Goal: Task Accomplishment & Management: Use online tool/utility

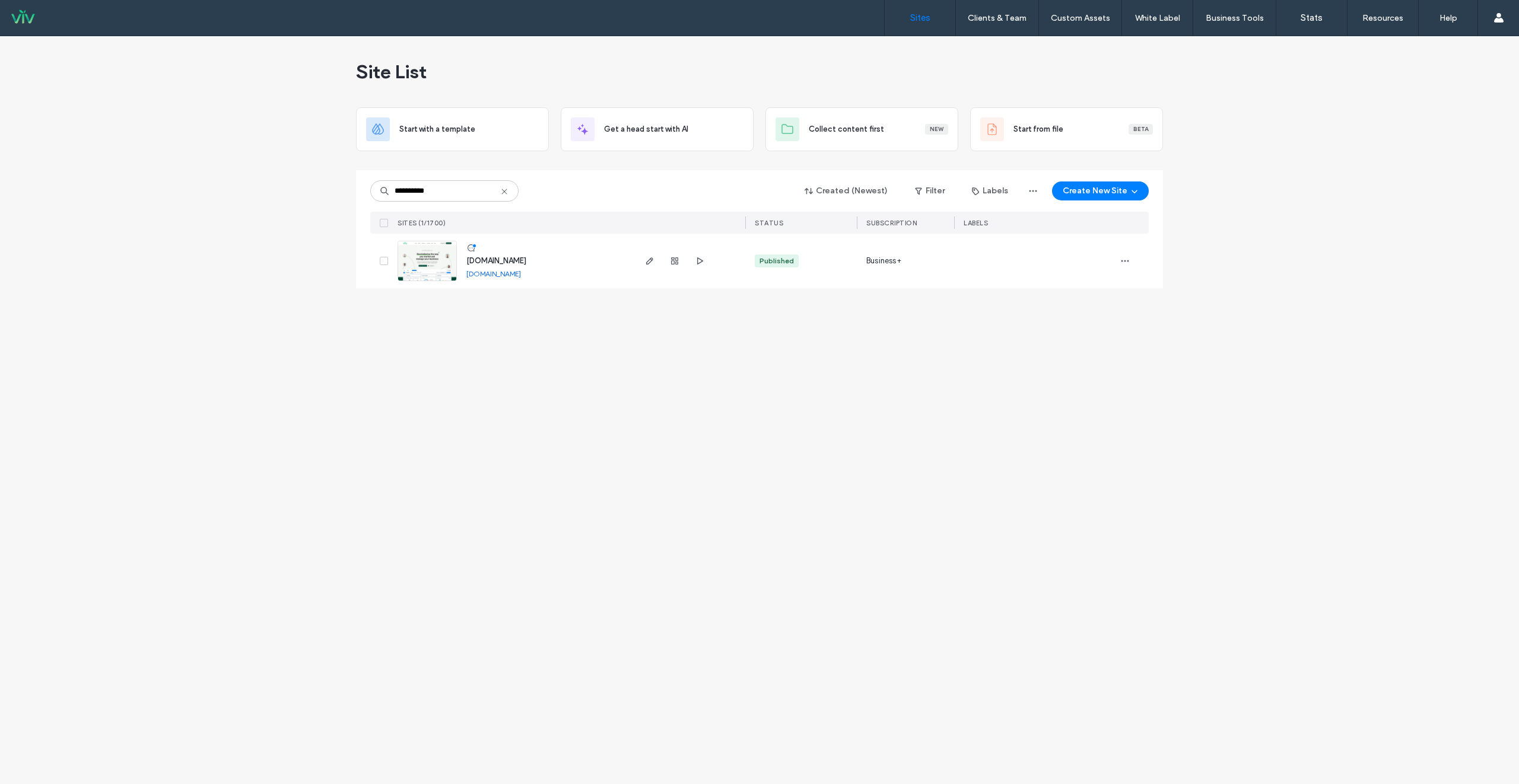
type input "**********"
click at [514, 258] on span "[DOMAIN_NAME]" at bounding box center [496, 261] width 60 height 9
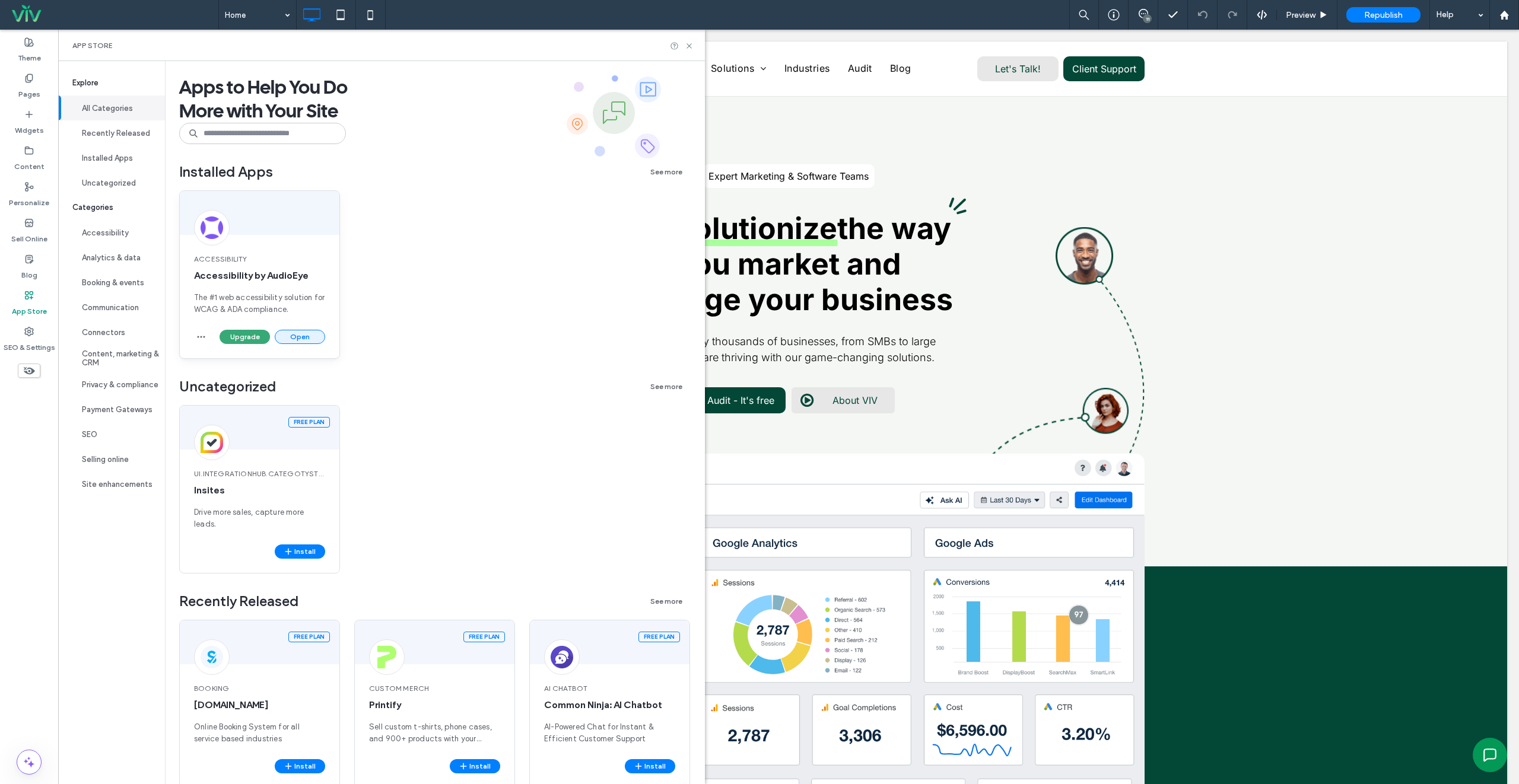
click at [298, 340] on button "Open" at bounding box center [299, 337] width 50 height 14
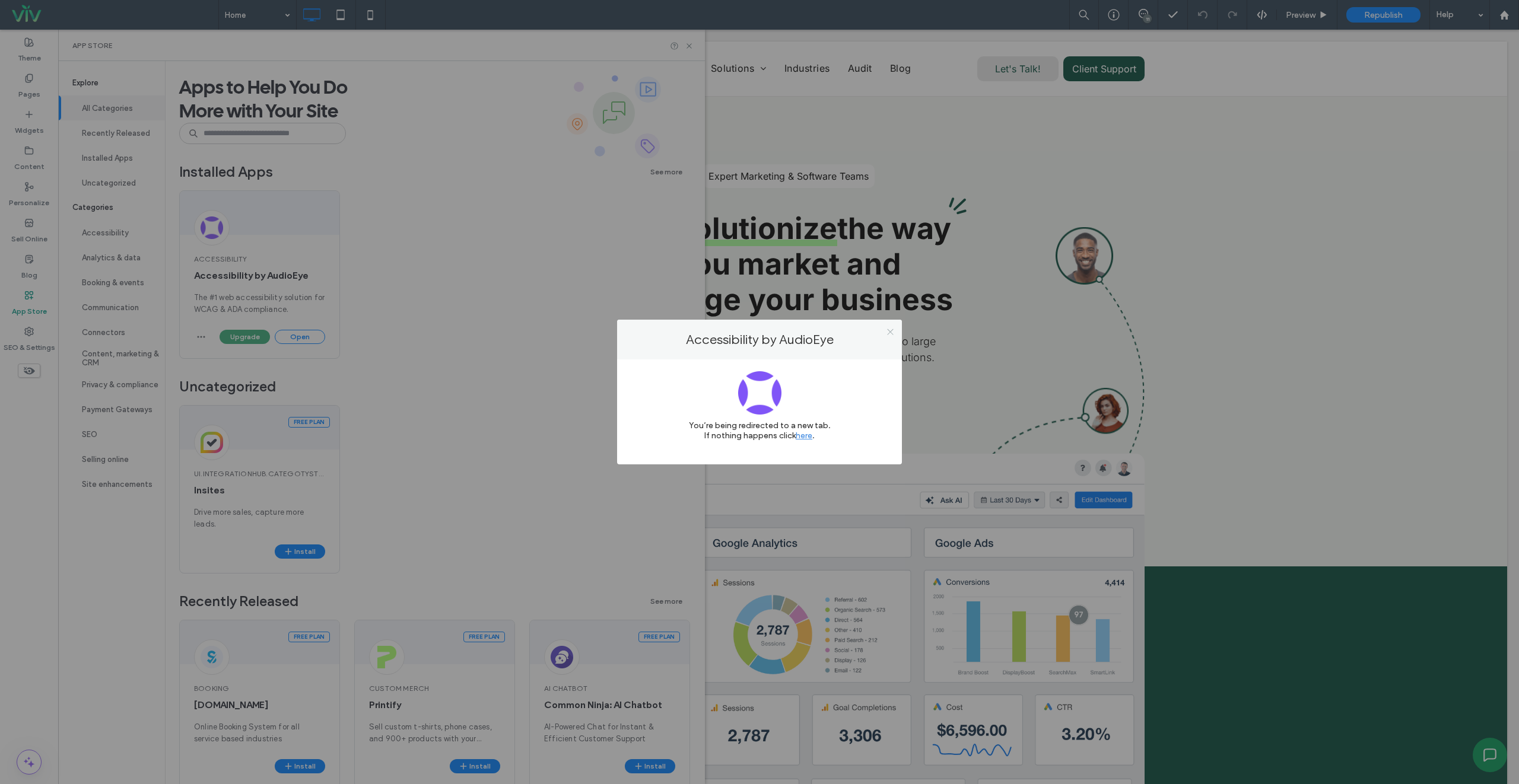
click at [885, 330] on icon at bounding box center [890, 332] width 9 height 9
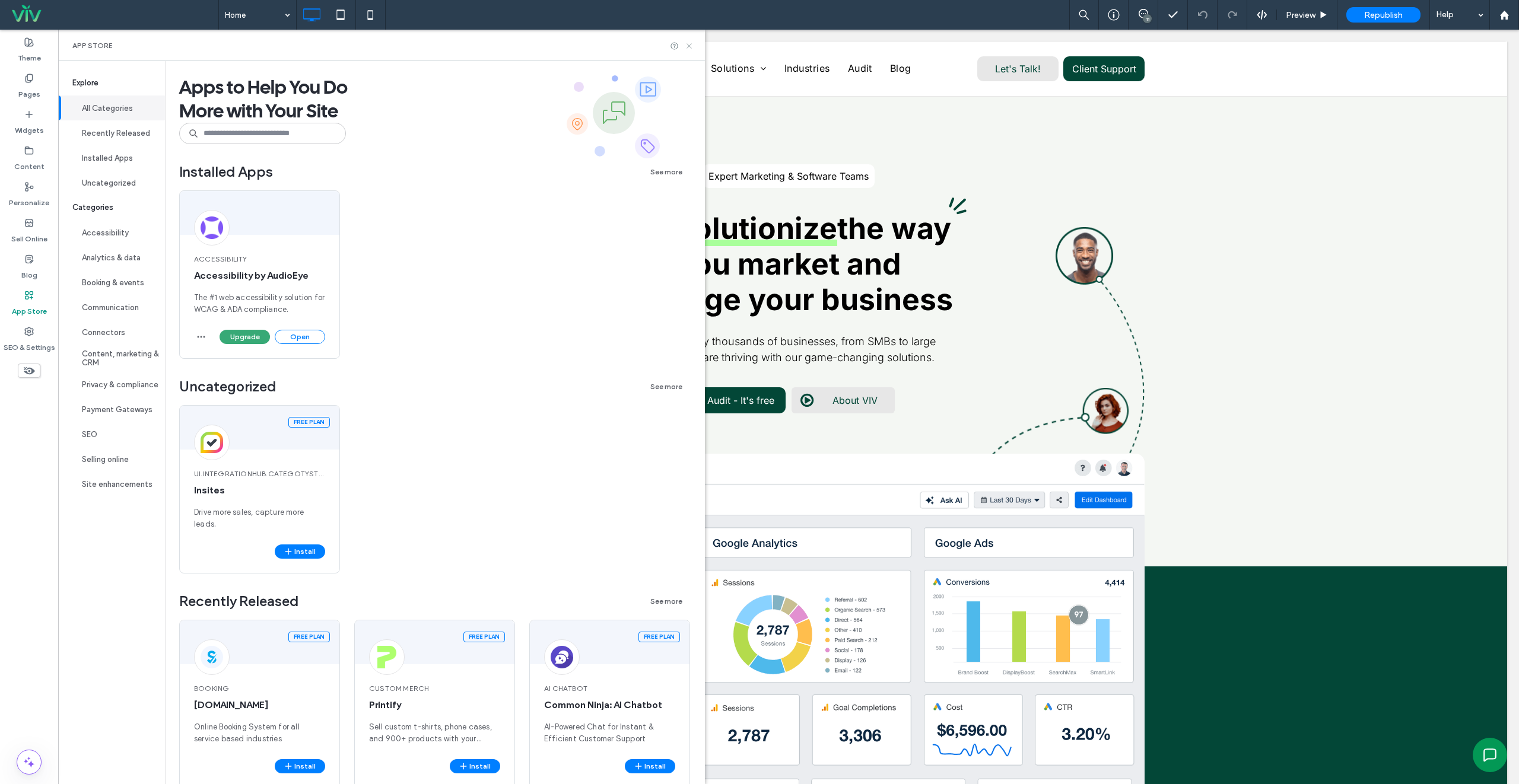
click at [690, 46] on icon at bounding box center [689, 46] width 9 height 9
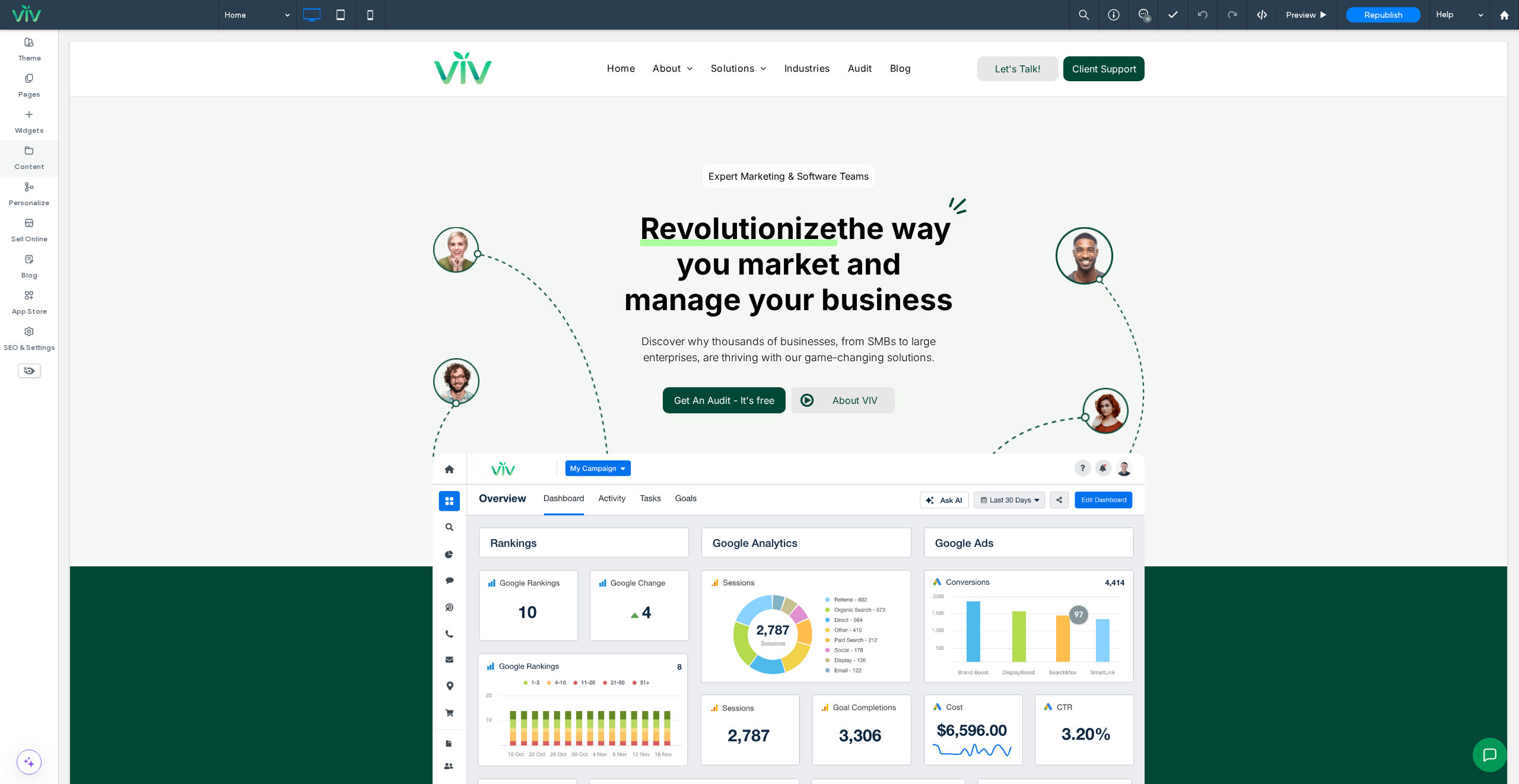
click at [27, 149] on icon at bounding box center [28, 151] width 10 height 10
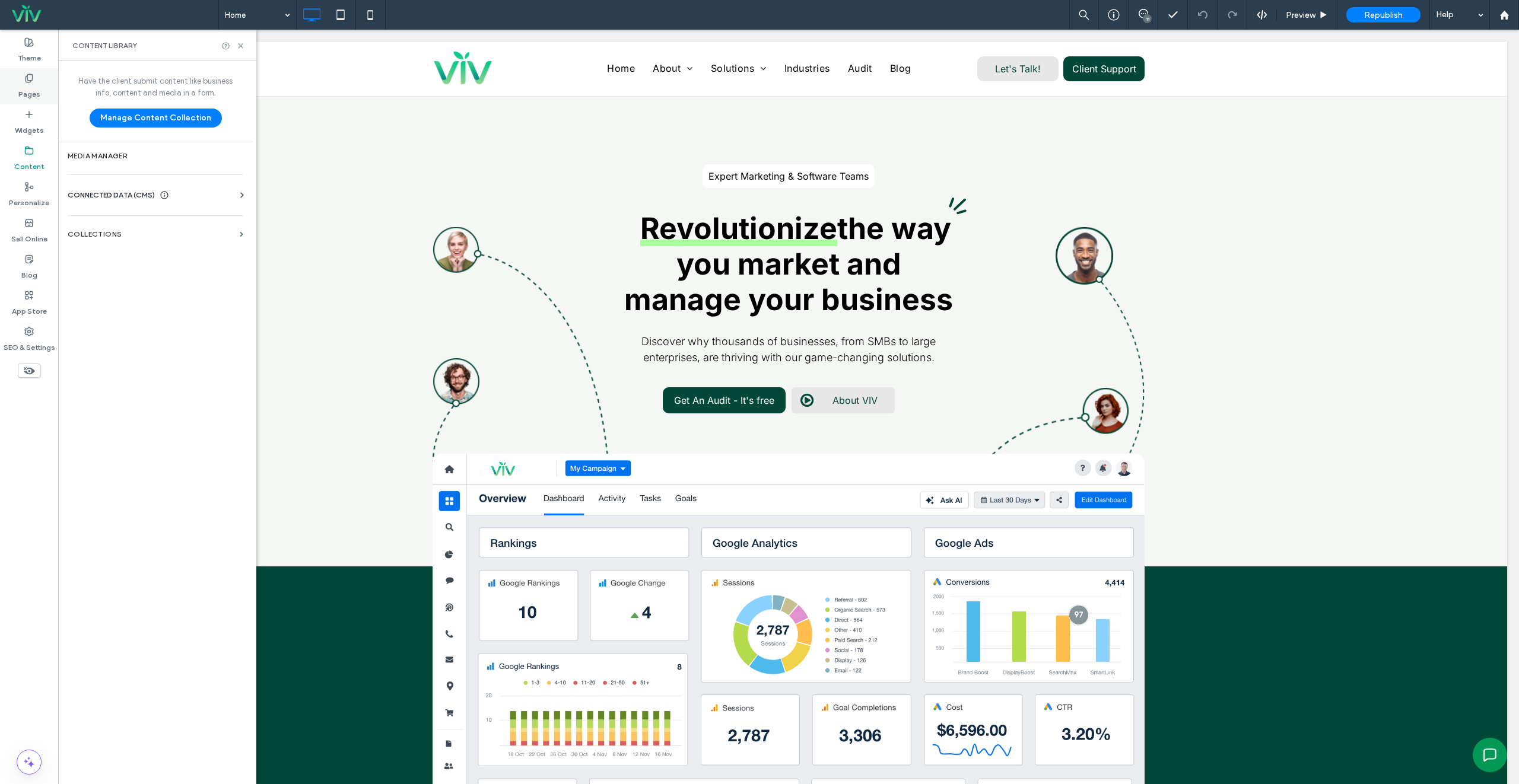
click at [34, 95] on label "Pages" at bounding box center [29, 91] width 22 height 16
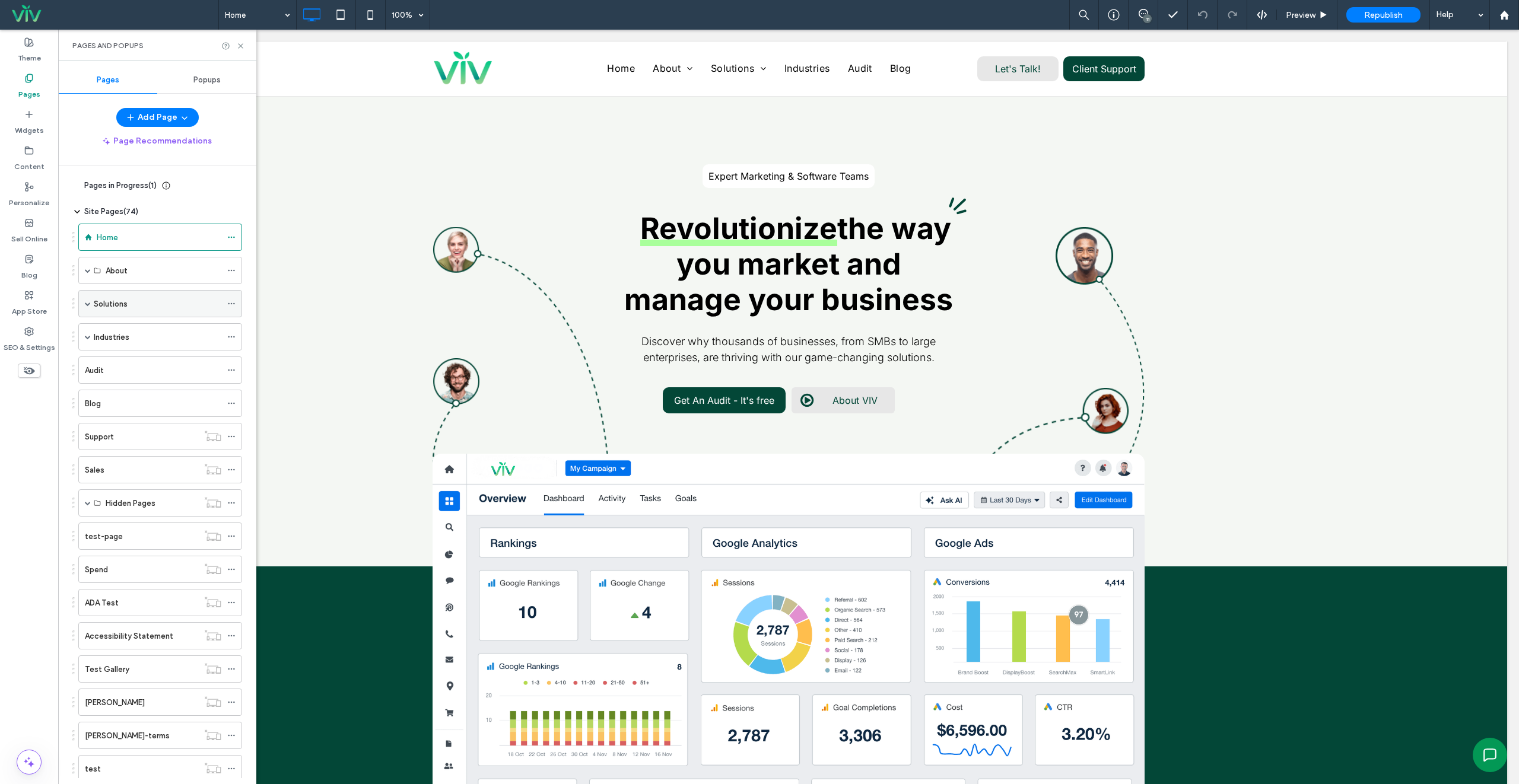
click at [87, 305] on span at bounding box center [88, 304] width 6 height 6
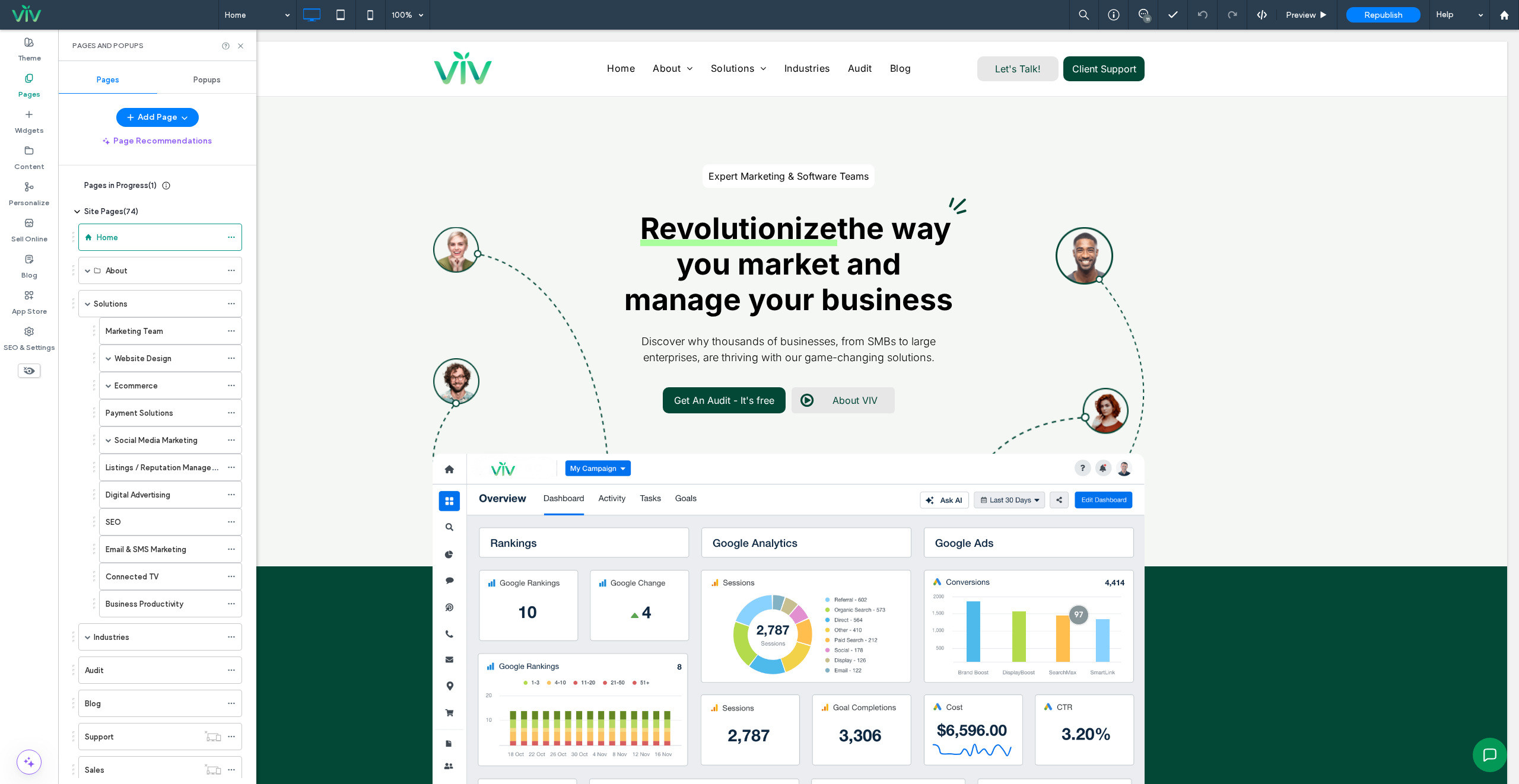
scroll to position [479, 0]
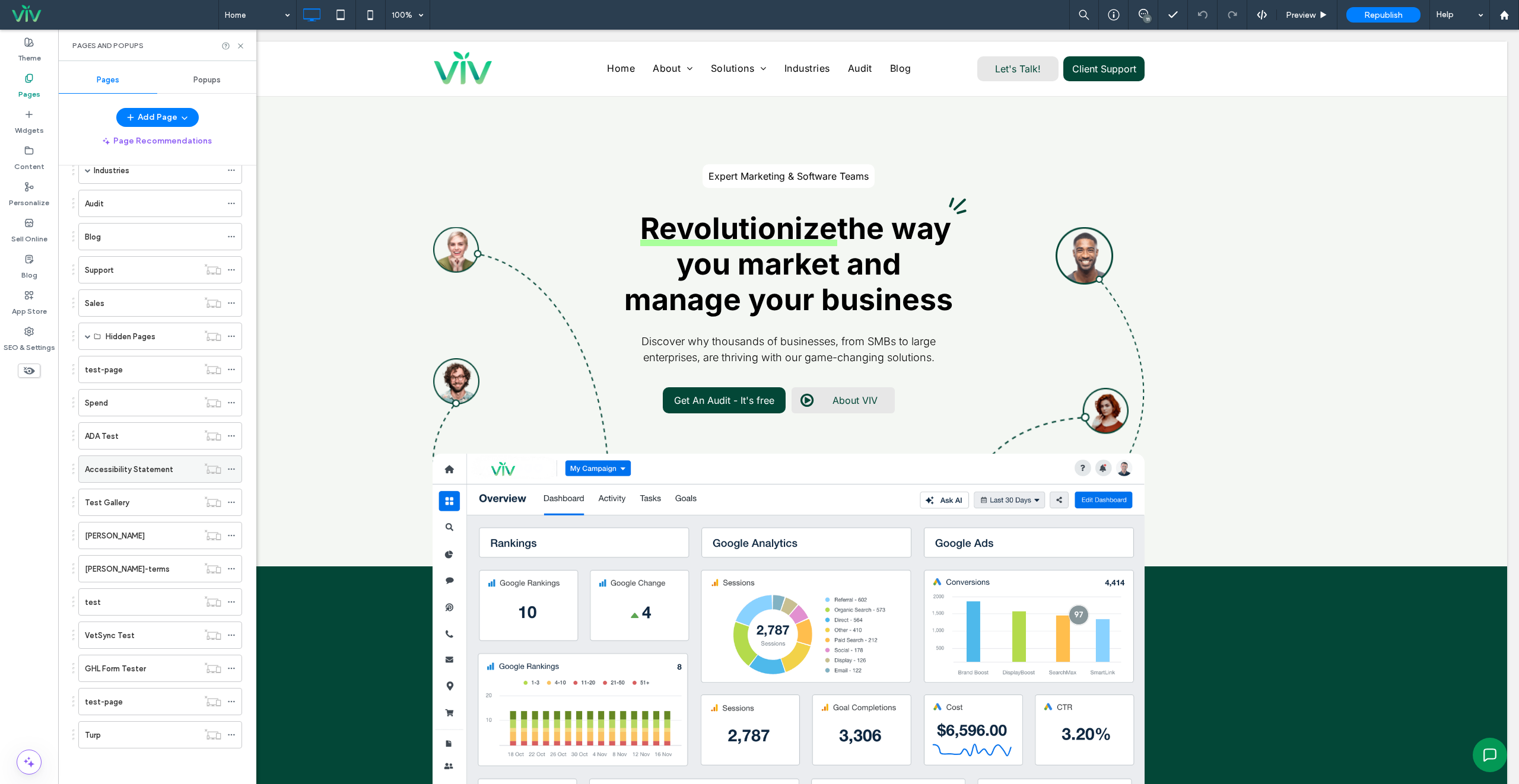
click at [147, 471] on label "Accessibility Statement" at bounding box center [129, 469] width 88 height 21
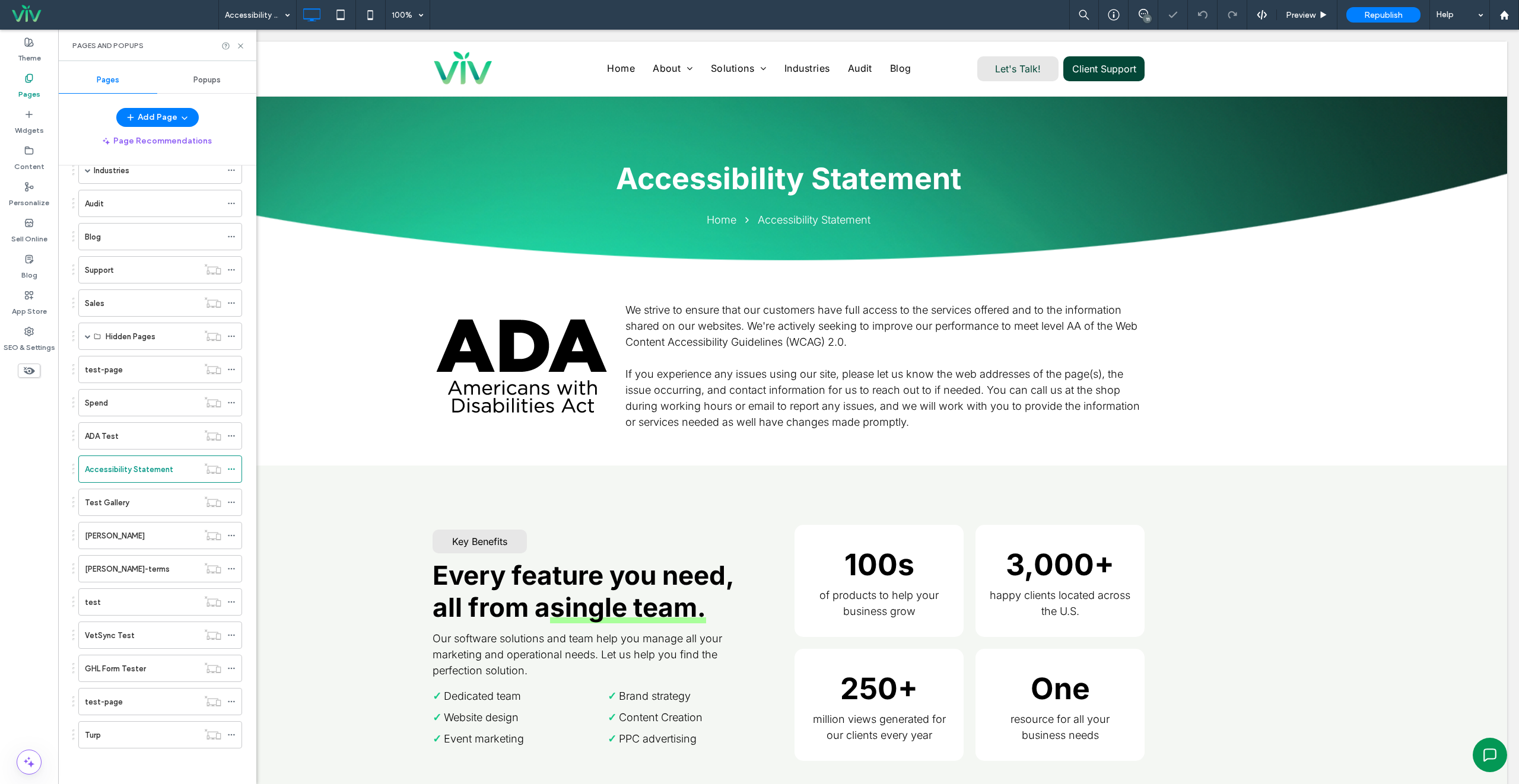
click at [241, 49] on div "Pages and Popups" at bounding box center [157, 46] width 169 height 10
click at [242, 46] on icon at bounding box center [241, 46] width 9 height 9
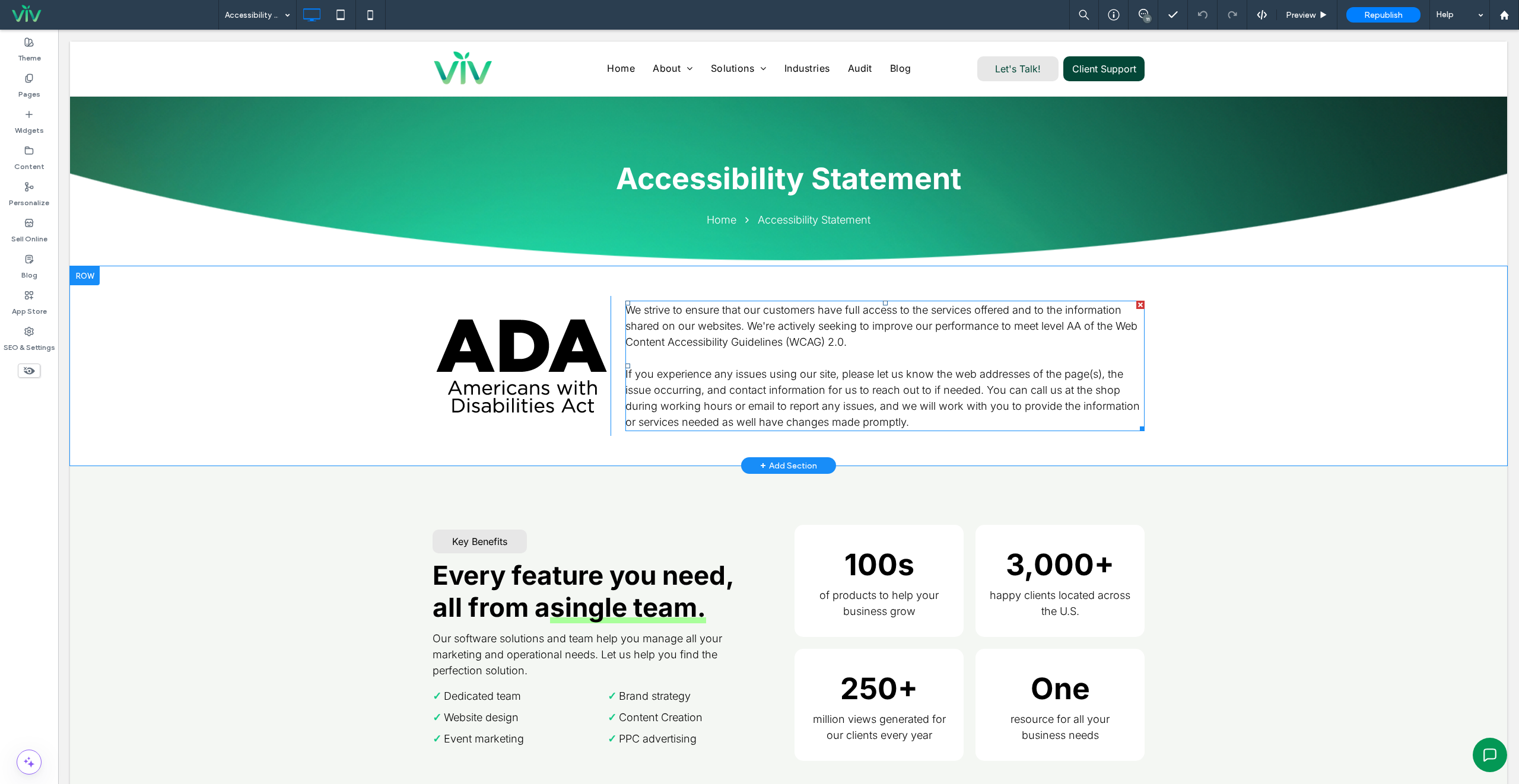
drag, startPoint x: 1141, startPoint y: 307, endPoint x: 1142, endPoint y: 337, distance: 30.0
click at [1141, 307] on div at bounding box center [1140, 304] width 8 height 8
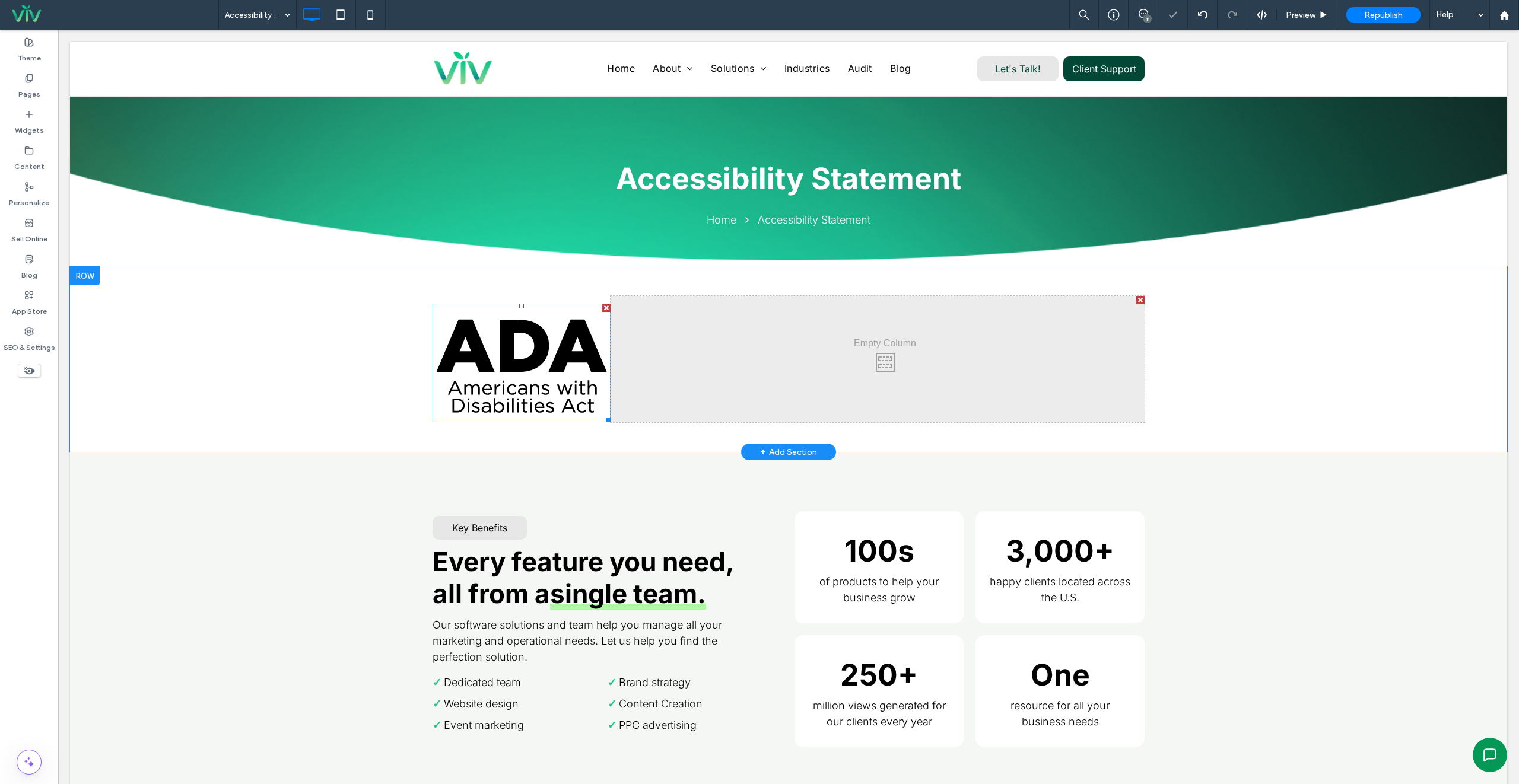
click at [604, 309] on div at bounding box center [606, 307] width 8 height 8
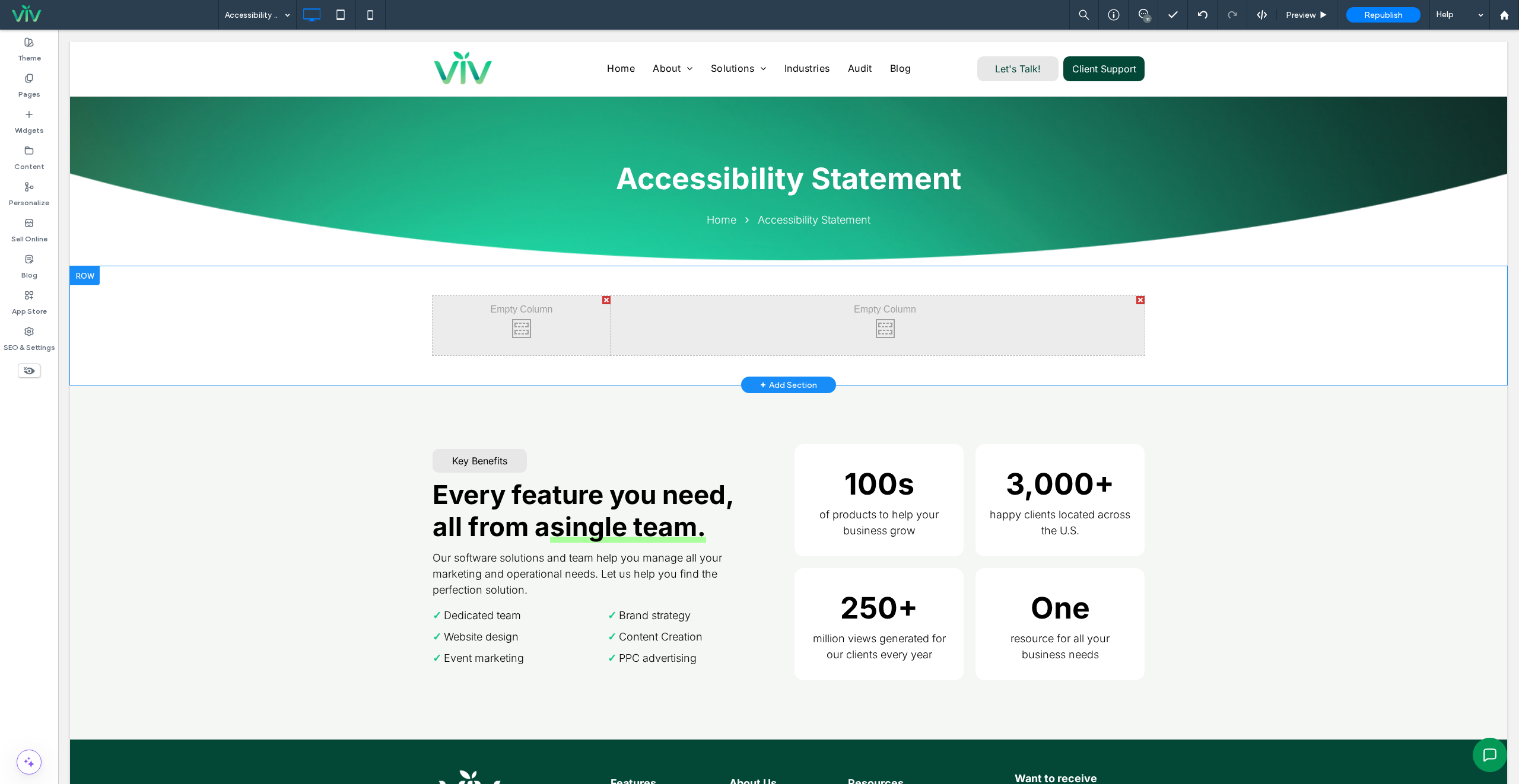
click at [604, 300] on div at bounding box center [606, 300] width 8 height 8
click at [19, 129] on label "Widgets" at bounding box center [29, 127] width 29 height 16
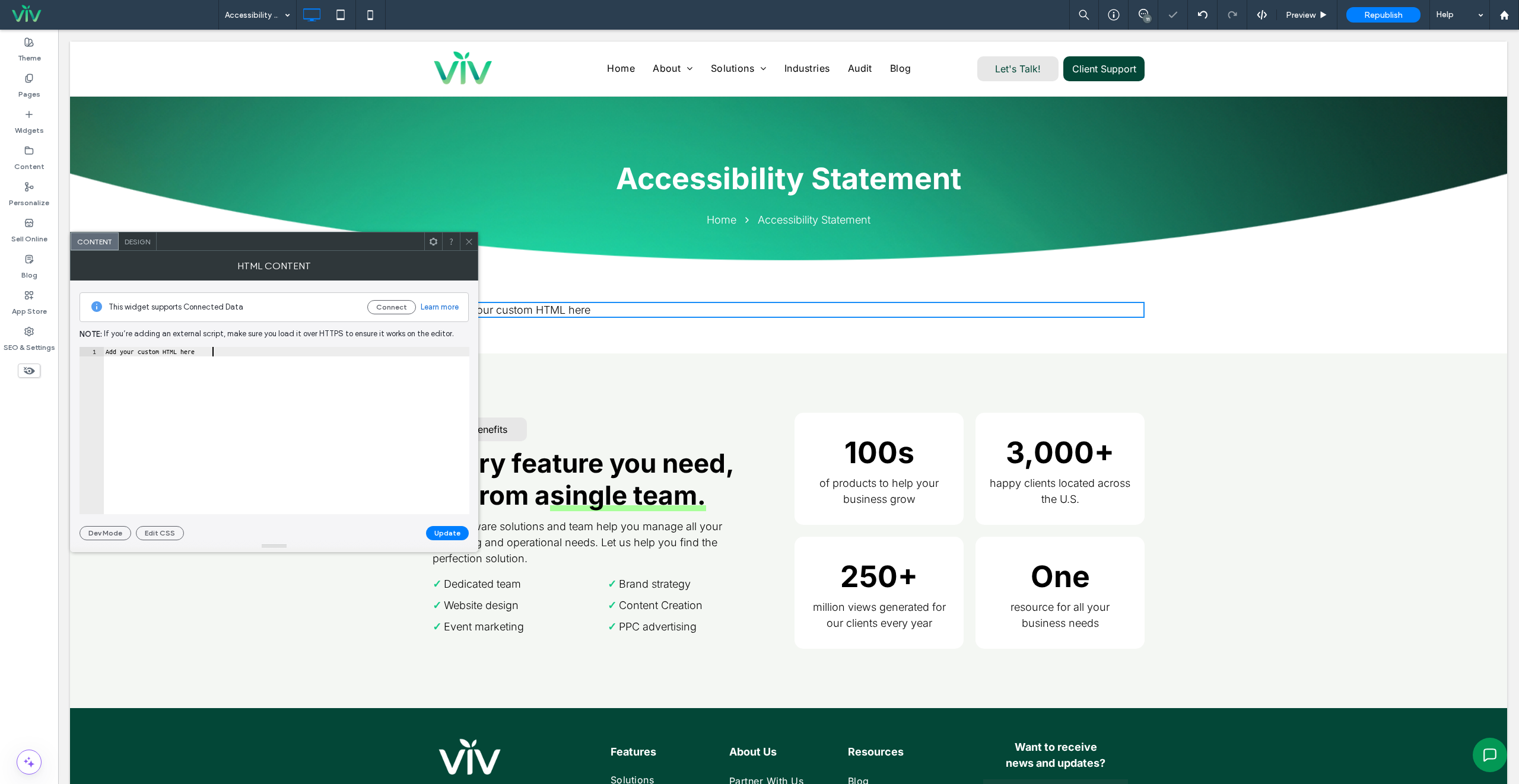
click at [299, 355] on div "Add your custom HTML here" at bounding box center [286, 440] width 366 height 186
paste textarea "**********"
type textarea "**********"
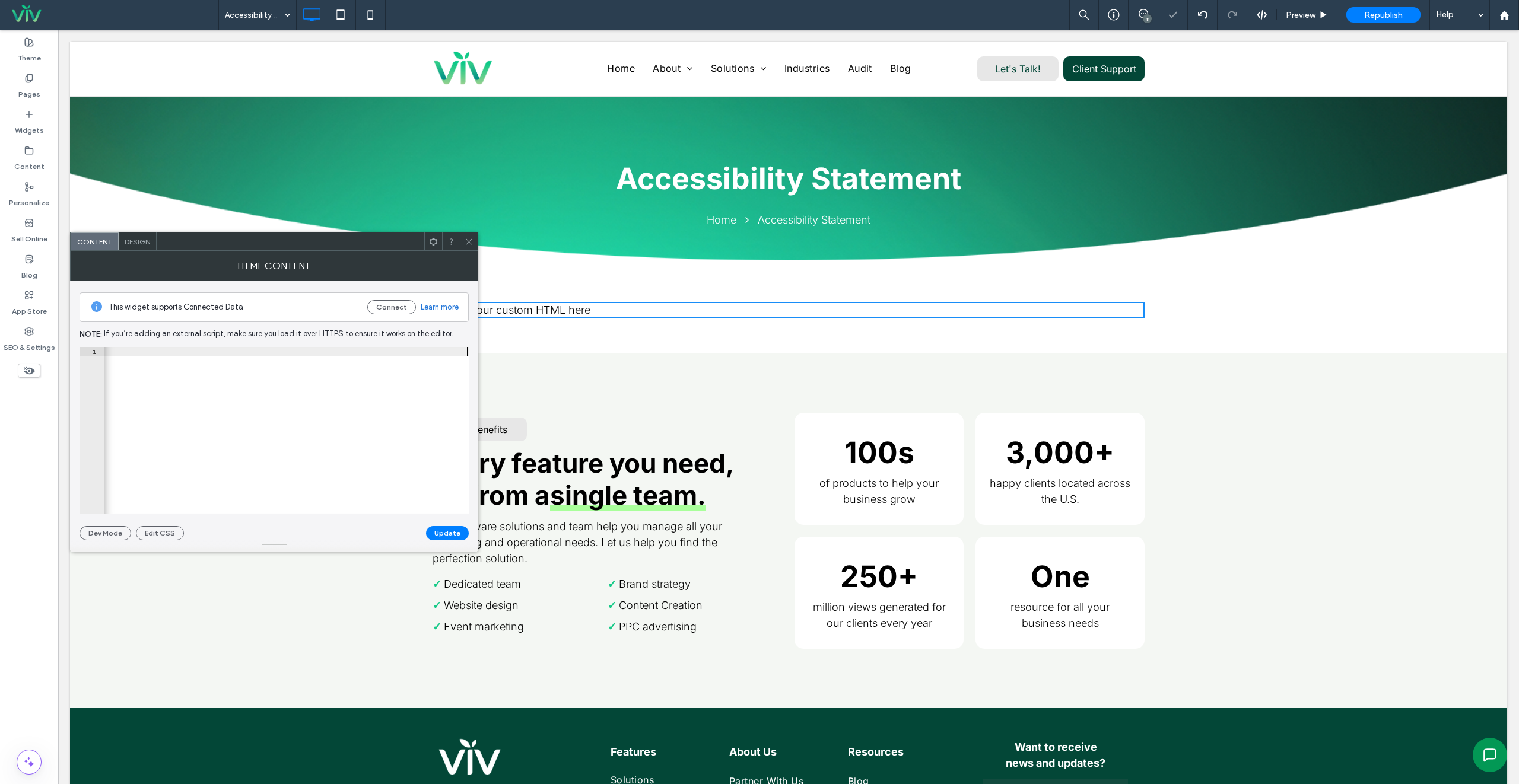
scroll to position [0, 496]
click at [254, 527] on div "Dev Mode Edit CSS Update" at bounding box center [274, 533] width 389 height 14
click at [457, 531] on button "Update" at bounding box center [447, 533] width 43 height 14
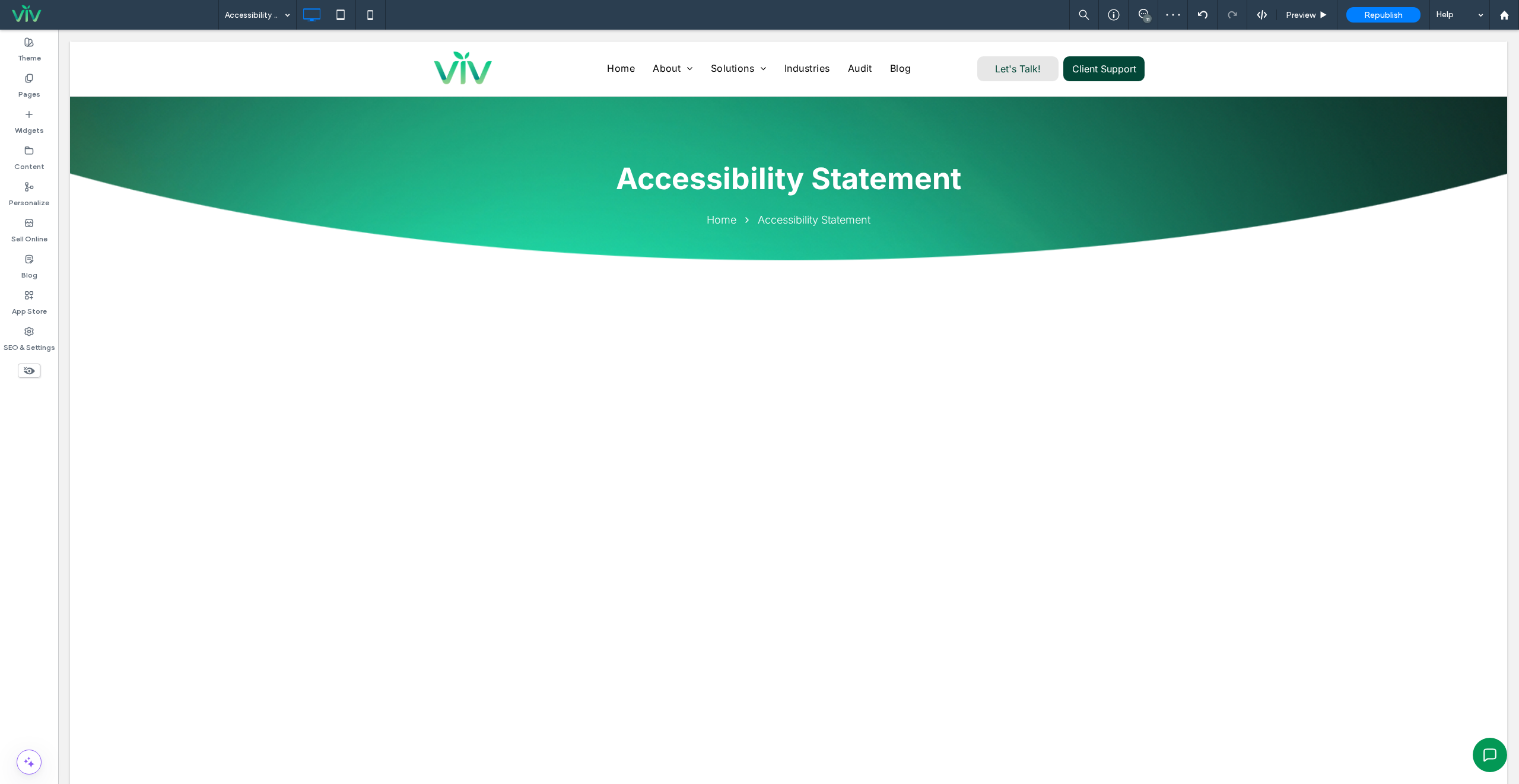
scroll to position [0, 0]
click at [1385, 10] on span "Republish" at bounding box center [1383, 14] width 38 height 10
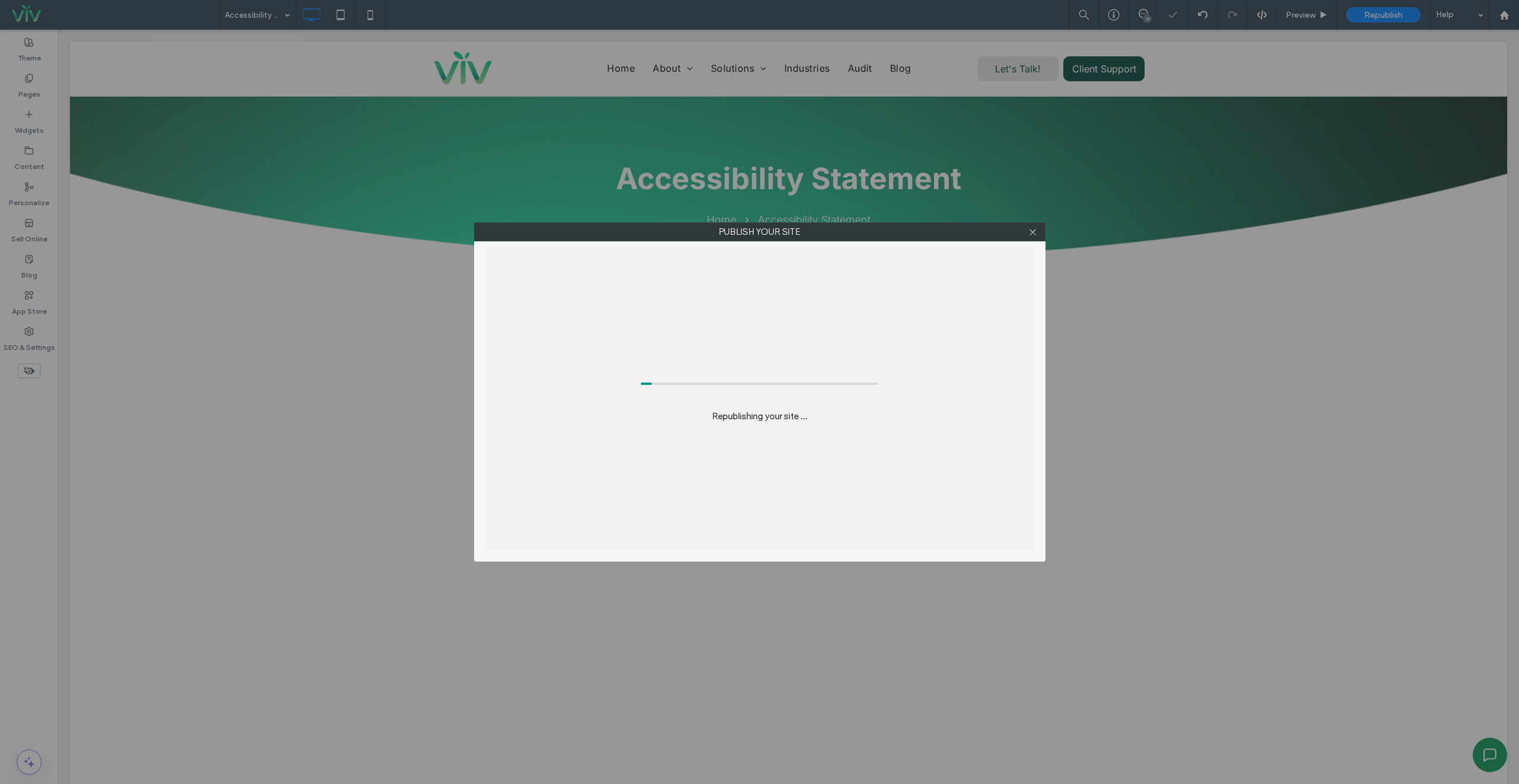
click at [812, 430] on div "Republishing your site ..." at bounding box center [760, 399] width 547 height 303
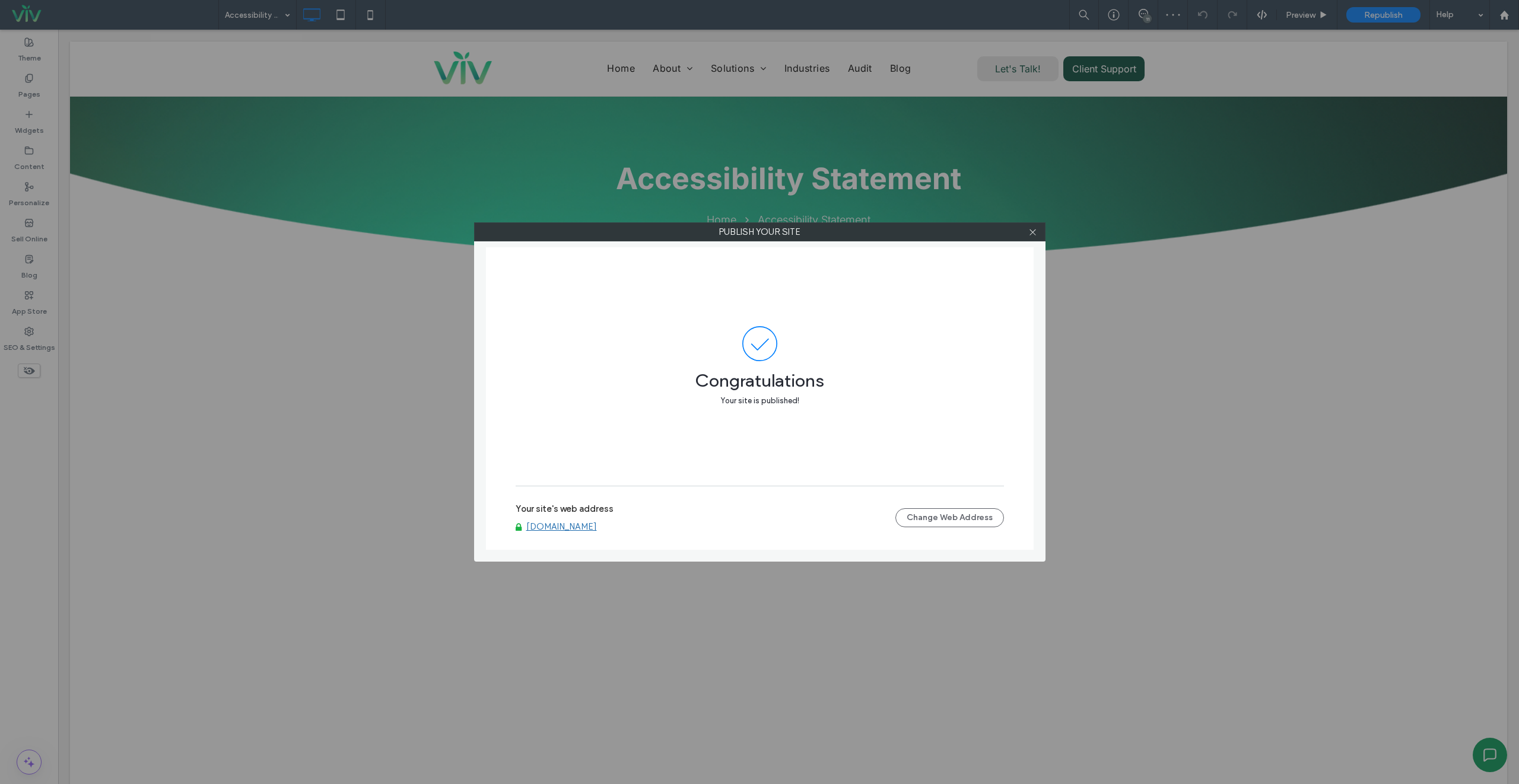
click at [566, 521] on link "[DOMAIN_NAME]" at bounding box center [562, 526] width 70 height 10
click at [1028, 229] on icon at bounding box center [1032, 232] width 9 height 9
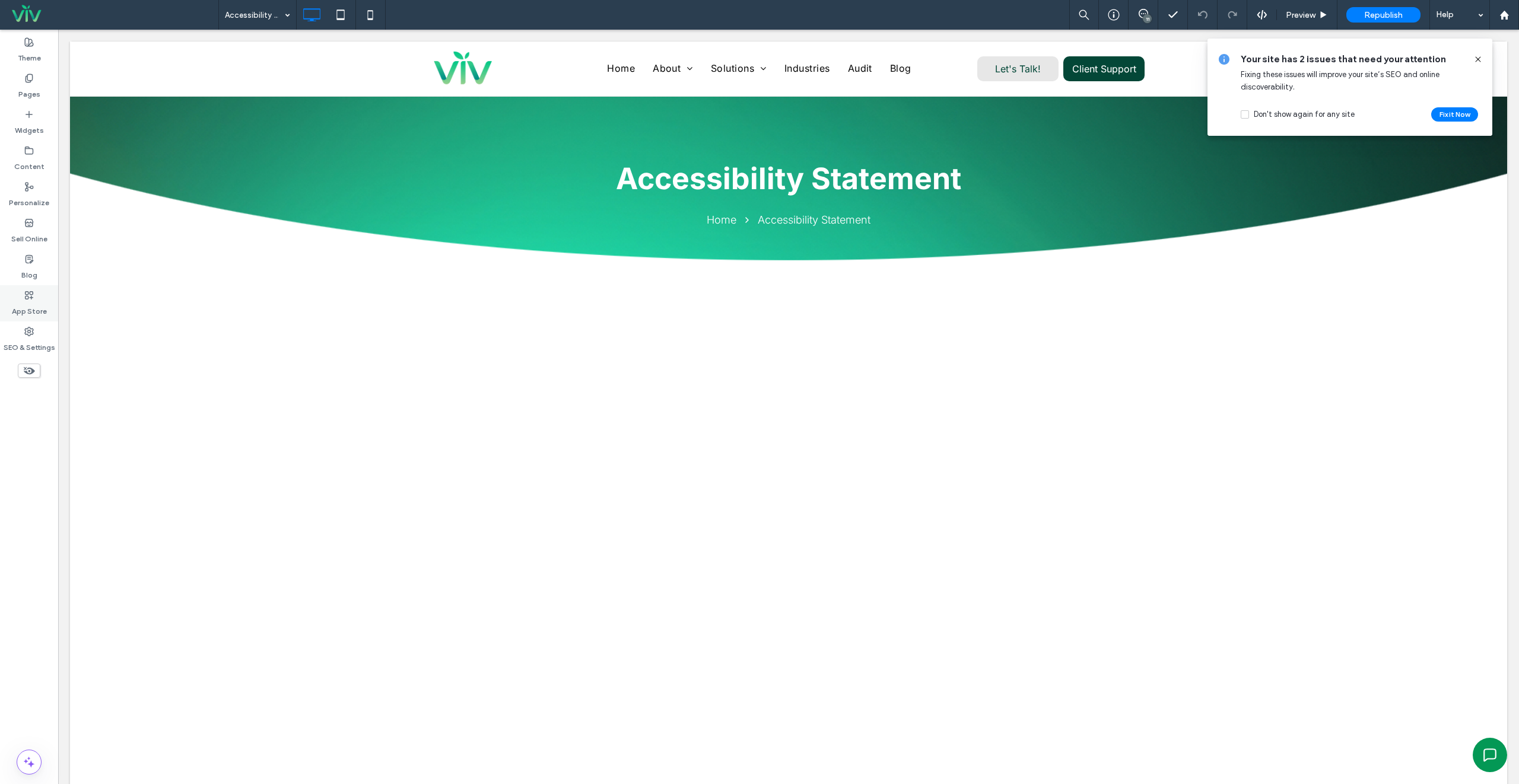
click at [30, 291] on icon at bounding box center [28, 295] width 10 height 10
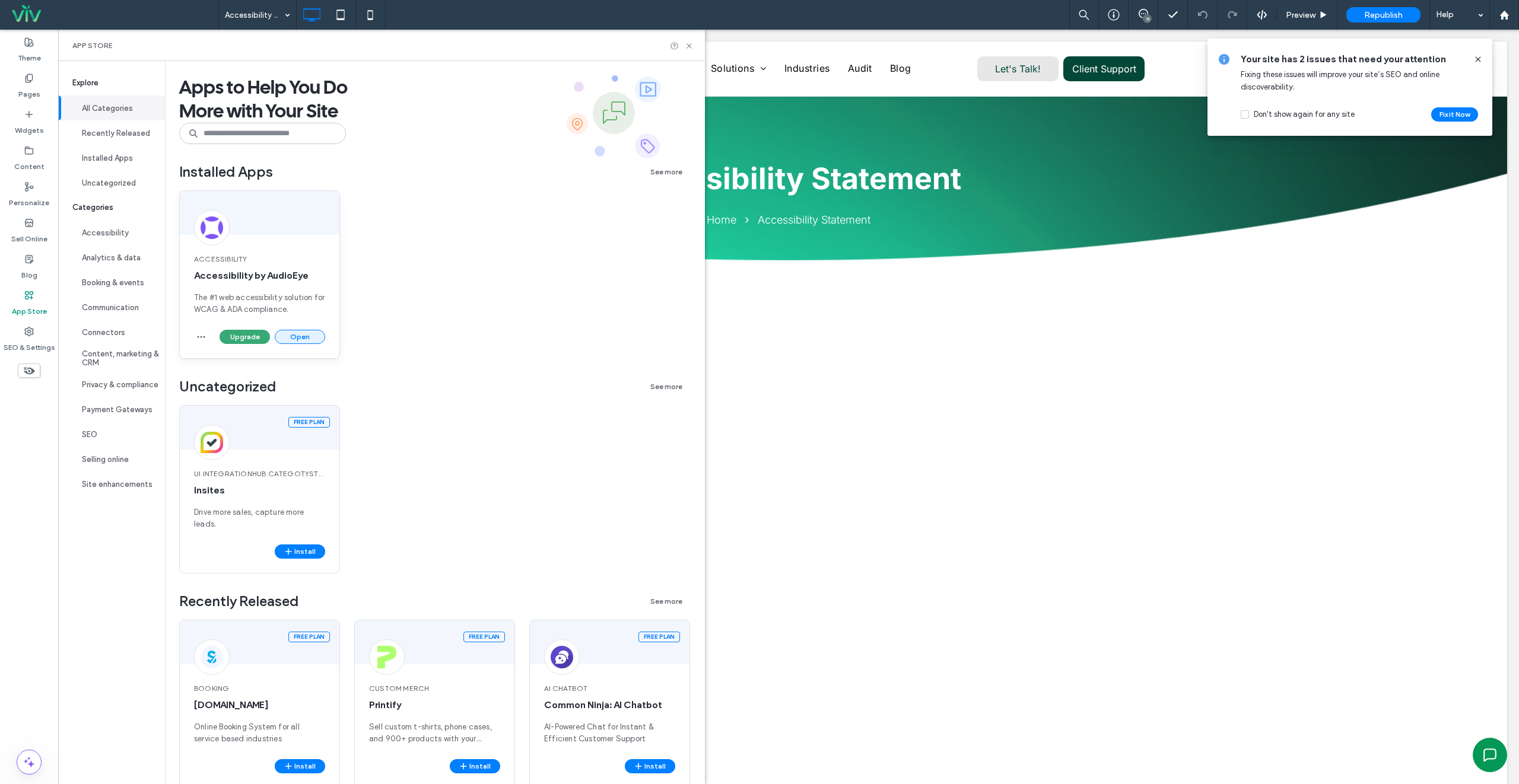
click at [307, 337] on button "Open" at bounding box center [299, 337] width 50 height 14
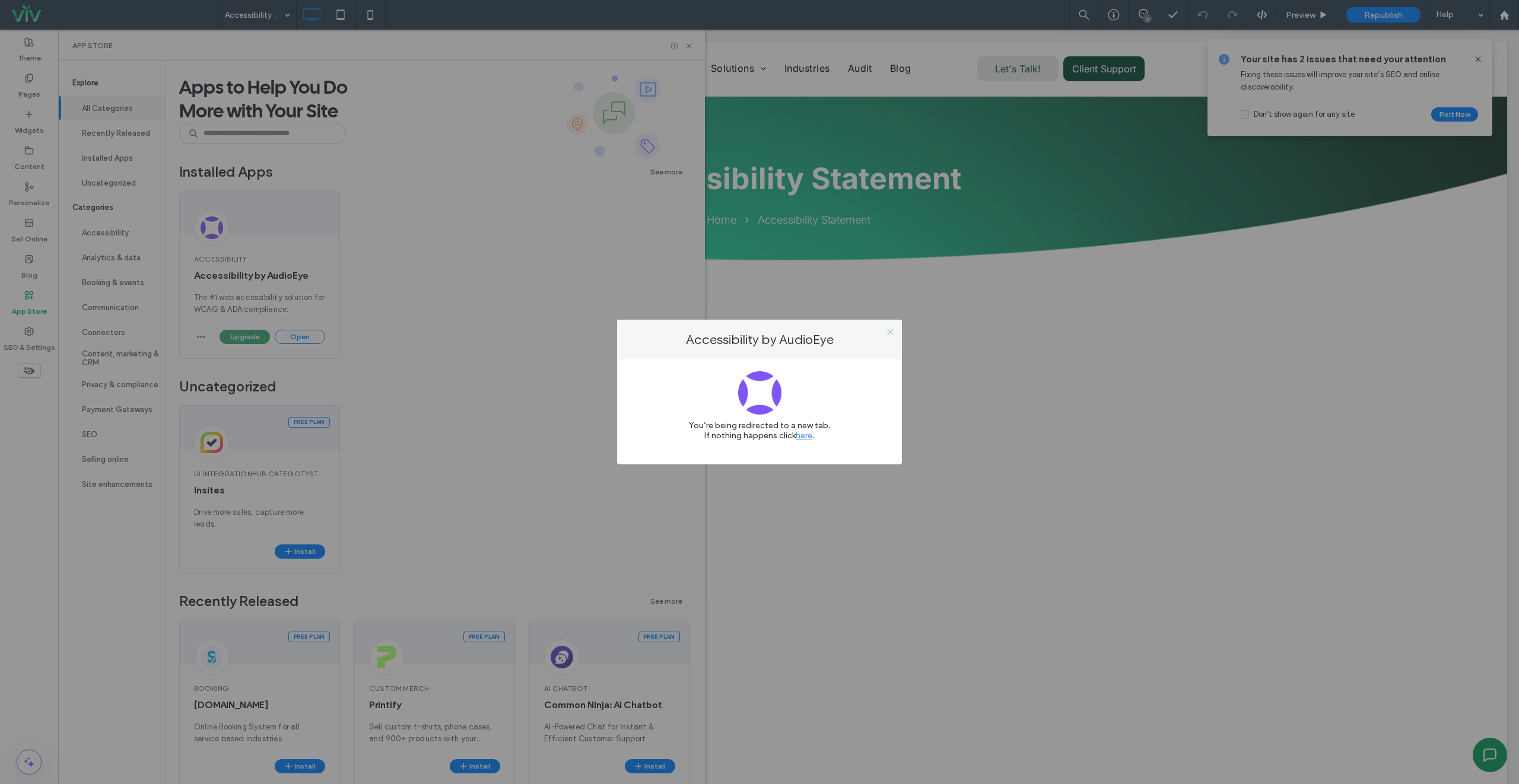
click at [894, 328] on icon at bounding box center [890, 332] width 9 height 9
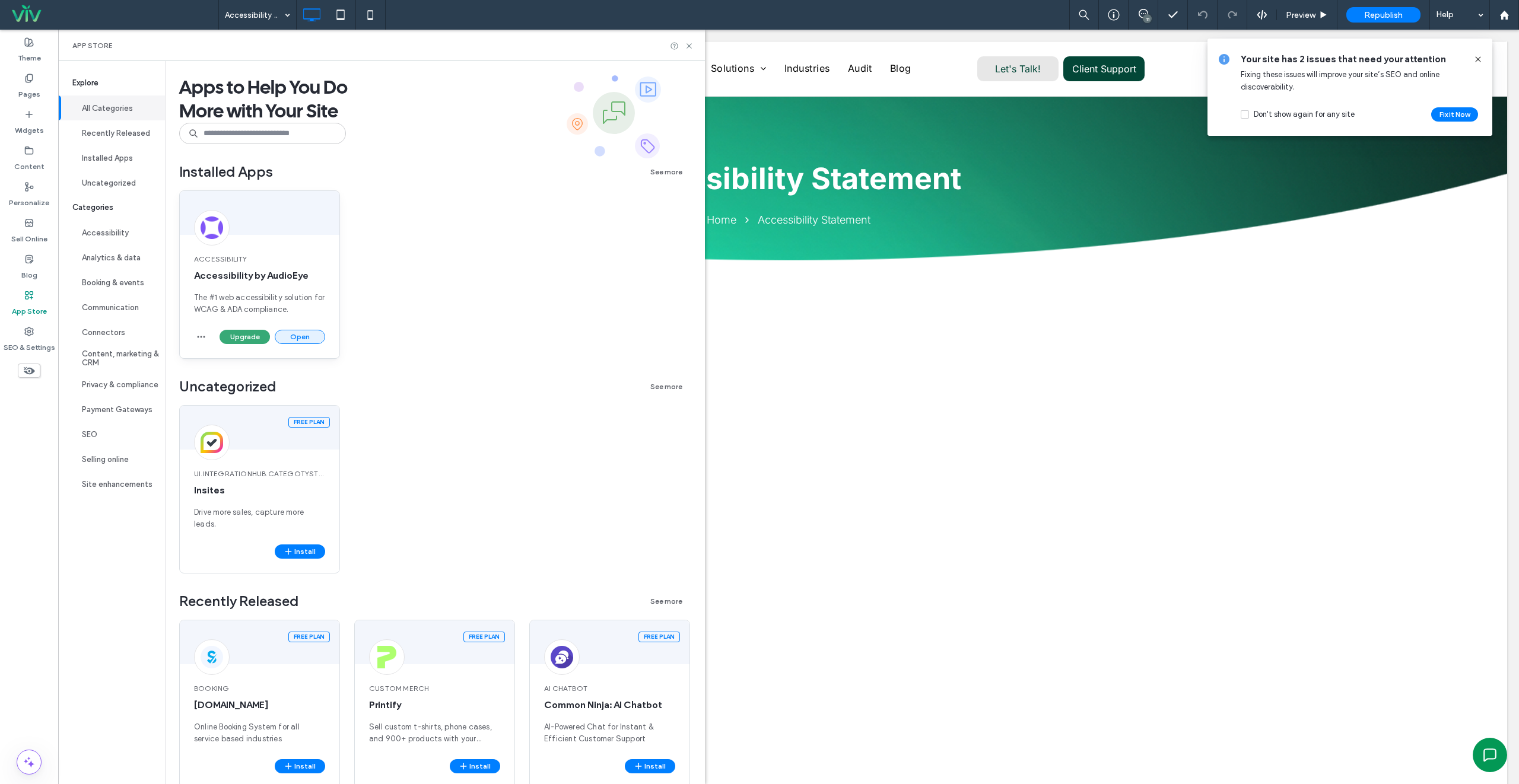
click at [303, 334] on button "Open" at bounding box center [299, 337] width 50 height 14
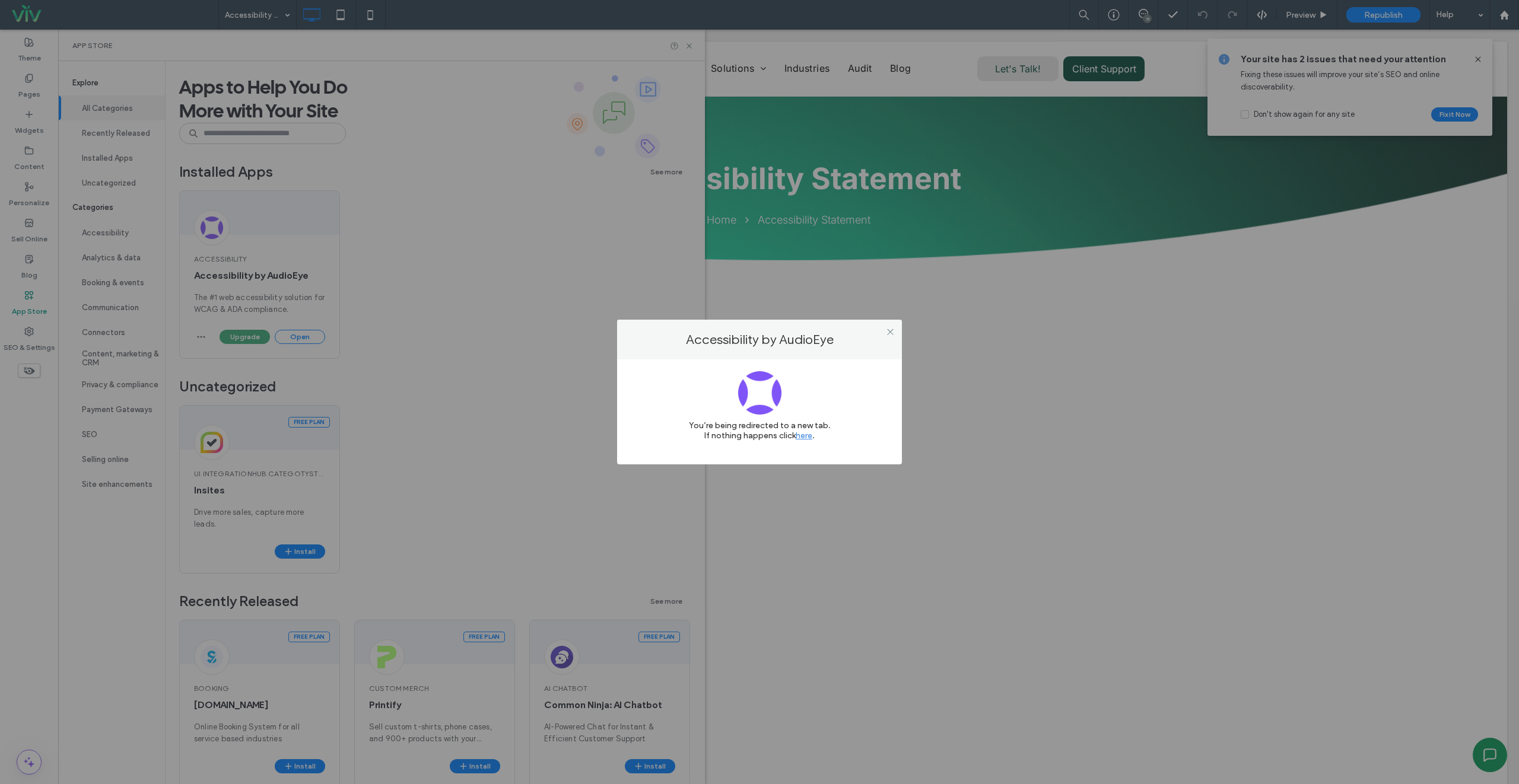
click at [391, 250] on div "Accessibility by AudioEye You’re being redirected to a new tab. If nothing happ…" at bounding box center [760, 392] width 1519 height 784
click at [896, 328] on div at bounding box center [890, 331] width 18 height 18
click at [889, 328] on icon at bounding box center [890, 332] width 9 height 9
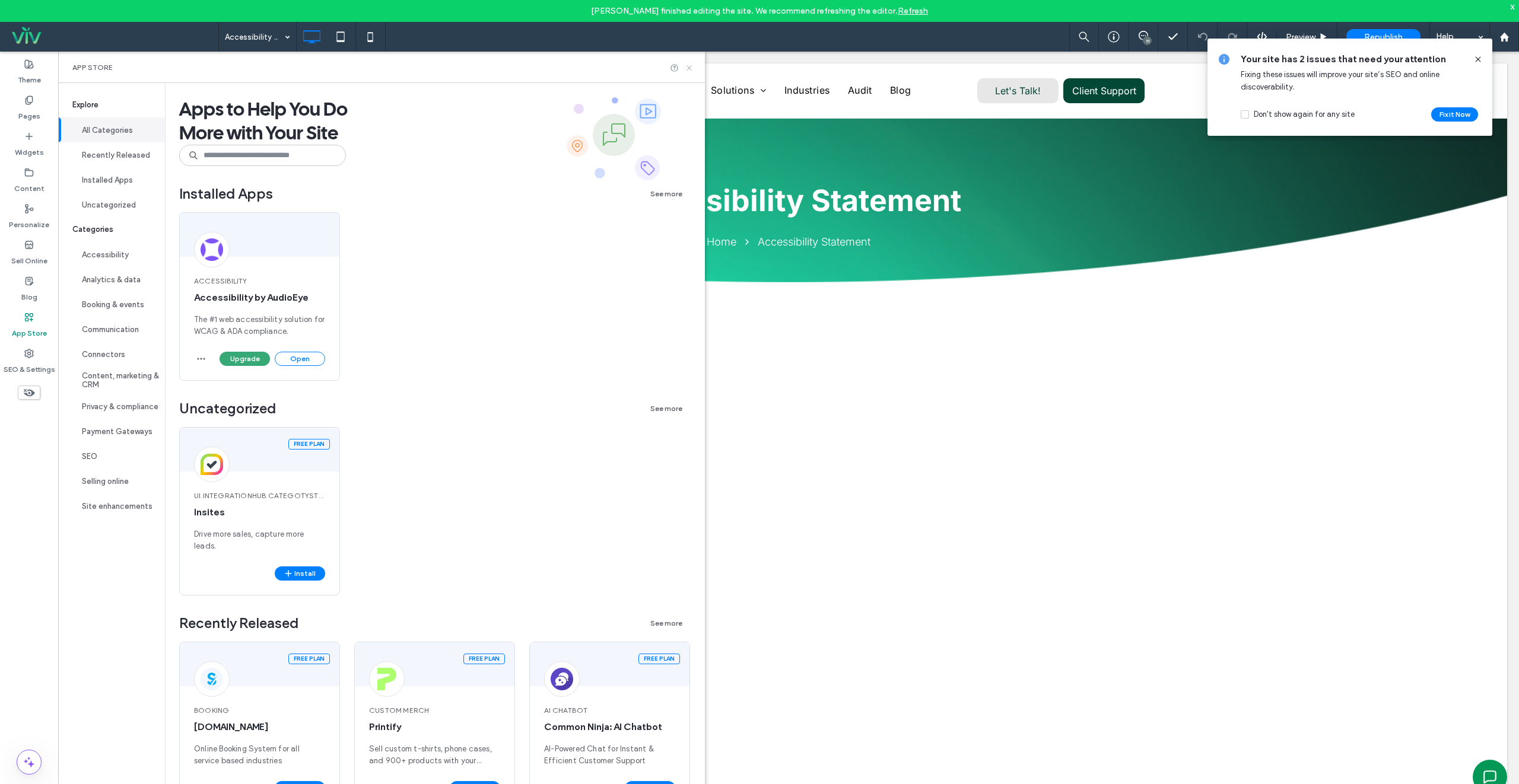
click at [688, 65] on icon at bounding box center [689, 68] width 9 height 9
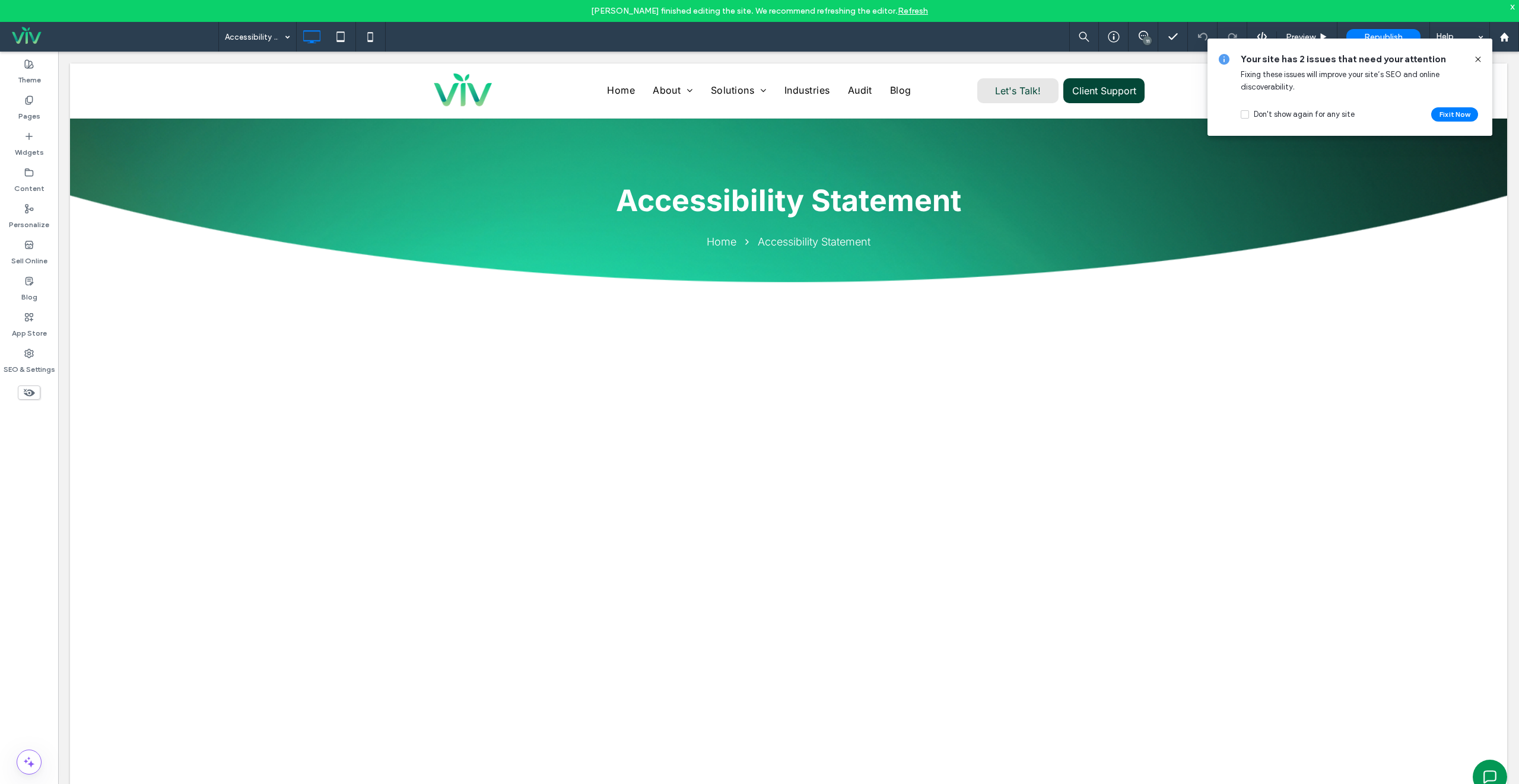
click at [1474, 55] on icon at bounding box center [1478, 59] width 10 height 10
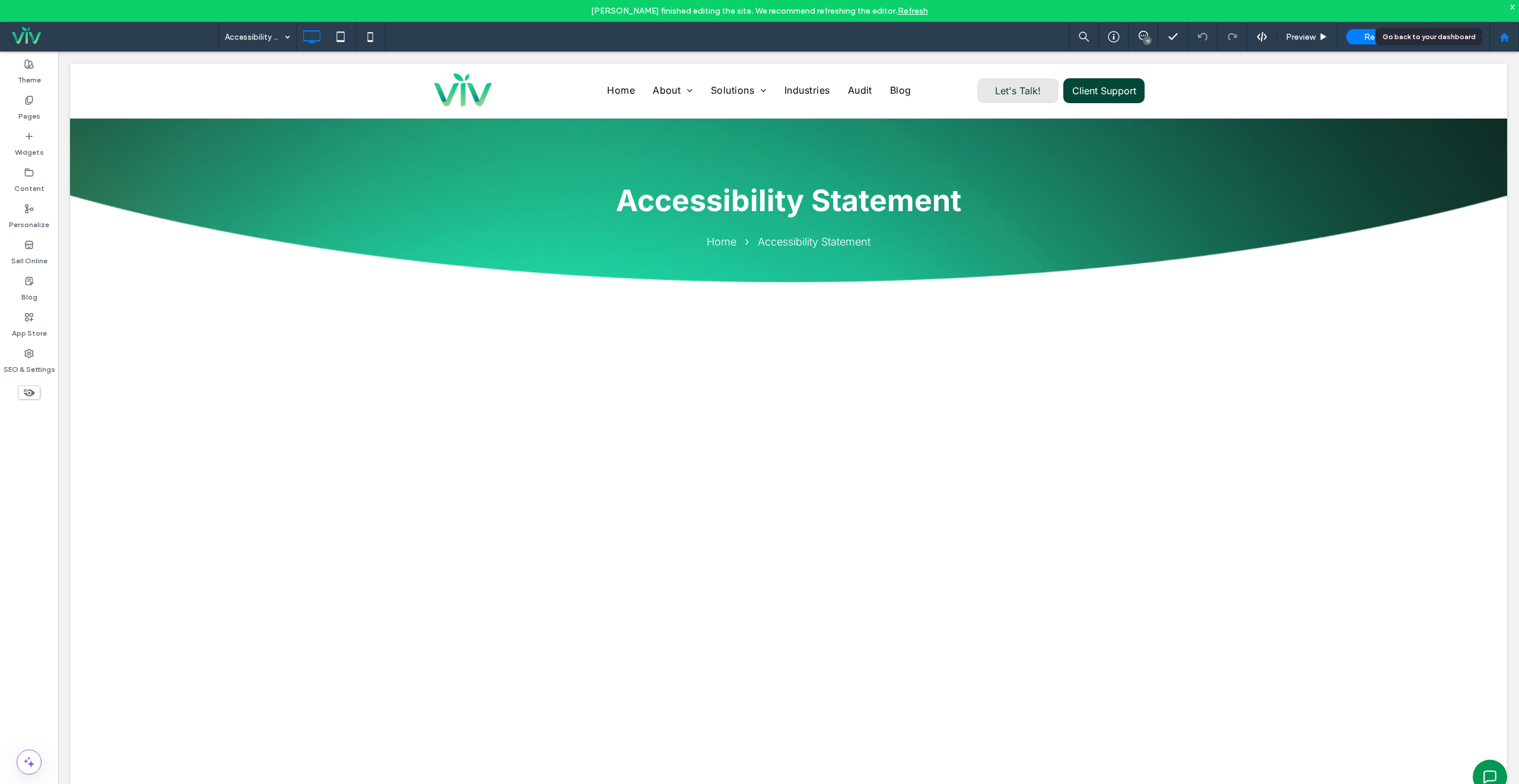
click at [1501, 45] on div at bounding box center [1504, 37] width 30 height 30
